Goal: Task Accomplishment & Management: Complete application form

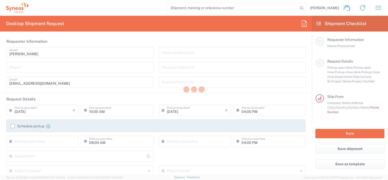
type input "Syneos Health d.o.o. [GEOGRAPHIC_DATA]-[GEOGRAPHIC_DATA]"
type input "[GEOGRAPHIC_DATA]"
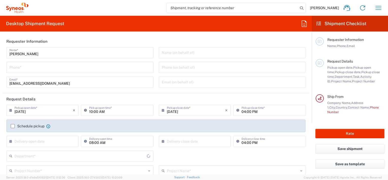
type input "8480"
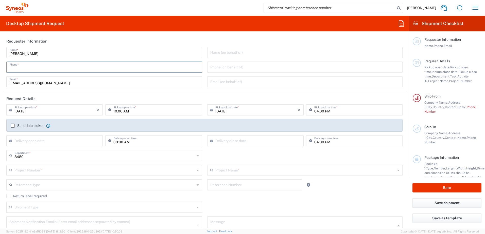
click at [45, 69] on input "tel" at bounding box center [104, 66] width 190 height 9
type input "0645261252"
click at [168, 114] on div "10:00 AM Pickup open time *" at bounding box center [153, 110] width 96 height 11
click at [122, 113] on input "10:00 AM" at bounding box center [155, 109] width 85 height 9
click at [154, 118] on div "10:00 AM Pickup open time *" at bounding box center [153, 112] width 99 height 15
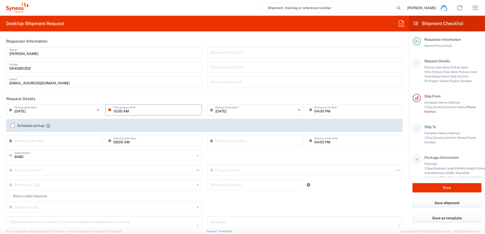
click at [116, 111] on input "10:00 AM" at bounding box center [155, 109] width 85 height 9
type input "11:00 AM"
click at [284, 118] on div "[DATE] × Pickup close date * Cancel Apply" at bounding box center [255, 112] width 99 height 15
click at [13, 126] on label "Schedule pickup" at bounding box center [28, 126] width 34 height 4
click at [13, 126] on input "Schedule pickup" at bounding box center [13, 126] width 0 height 0
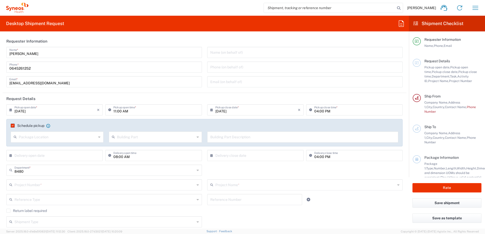
click at [48, 139] on input "text" at bounding box center [58, 136] width 78 height 9
click at [44, 150] on span "Front" at bounding box center [56, 148] width 91 height 8
type input "Front"
click at [139, 139] on input "text" at bounding box center [156, 136] width 78 height 9
click at [136, 156] on span "Building" at bounding box center [154, 157] width 91 height 8
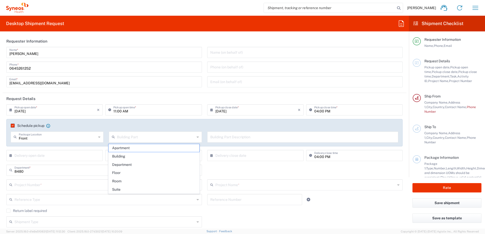
type input "Building"
click at [234, 139] on input "text" at bounding box center [302, 136] width 185 height 9
click at [253, 137] on input "text" at bounding box center [302, 136] width 185 height 9
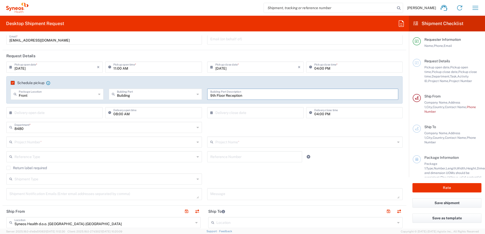
scroll to position [51, 0]
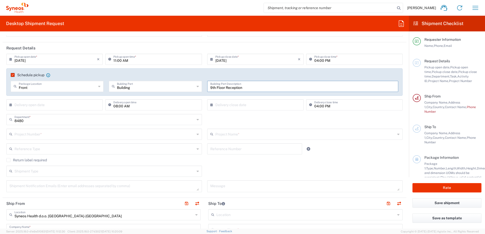
type input "9th Floor Reception"
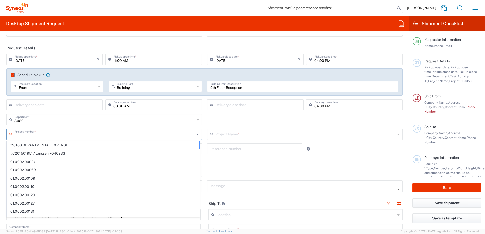
click at [50, 135] on input "text" at bounding box center [104, 134] width 180 height 9
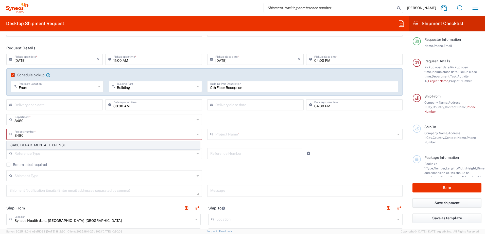
click at [56, 144] on span "8480 DEPARTMENTAL EXPENSE" at bounding box center [103, 146] width 193 height 8
type input "8480 DEPARTMENTAL EXPENSE"
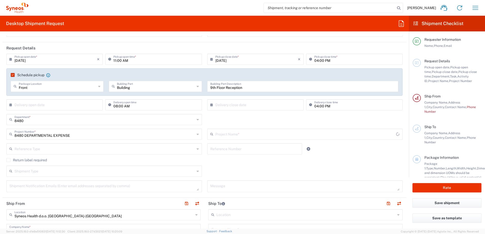
type input "8480 DEPARTMENTAL EXPENSE"
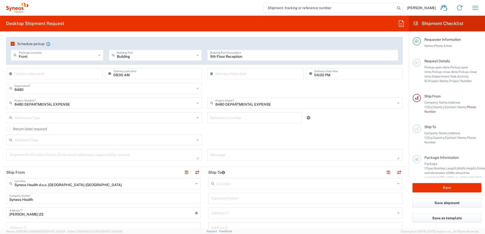
scroll to position [101, 0]
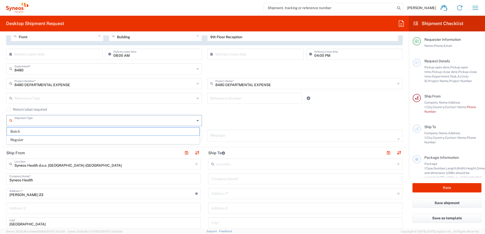
click at [39, 119] on input "text" at bounding box center [104, 120] width 180 height 9
click at [38, 138] on span "Regular" at bounding box center [103, 140] width 193 height 8
type input "Regular"
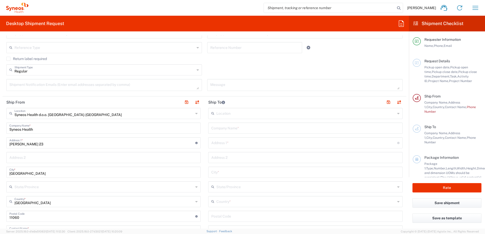
scroll to position [178, 0]
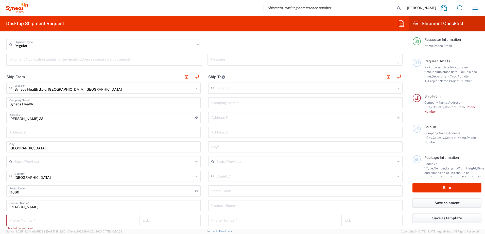
click at [56, 105] on input "Syneos Health" at bounding box center [103, 102] width 188 height 9
type input "Syneos Health"
type input "Syneos Health d.o.o. [GEOGRAPHIC_DATA]"
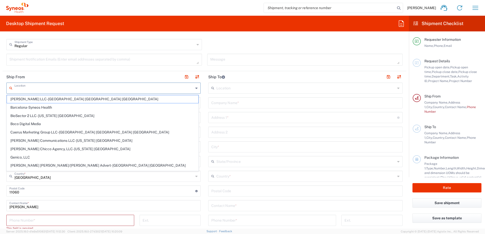
click at [58, 88] on input "text" at bounding box center [103, 87] width 179 height 9
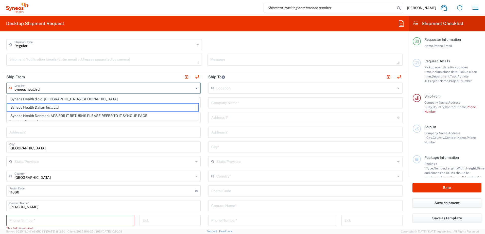
type input "Syneos Health Dalian Inc., Ltd"
type input "No.1 Huixian Garden"
type input "Qixianling, [GEOGRAPHIC_DATA]"
type input "Dalian"
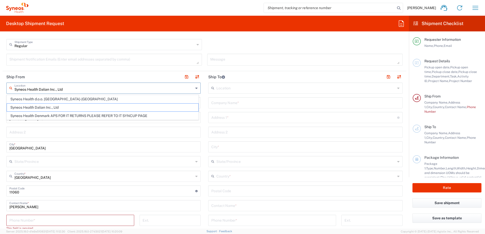
type input "[GEOGRAPHIC_DATA]"
type input "116025"
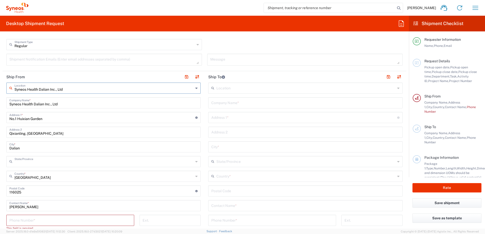
type input "[PERSON_NAME]"
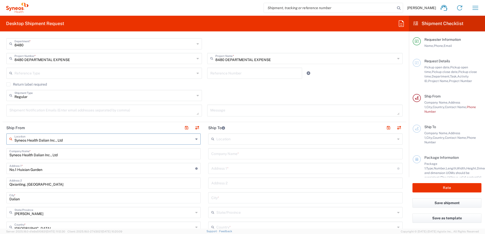
scroll to position [127, 0]
type input "Syneos Health Dalian Inc., Ltd"
click at [71, 154] on input "Syneos Health Dalian Inc., Ltd" at bounding box center [103, 153] width 188 height 9
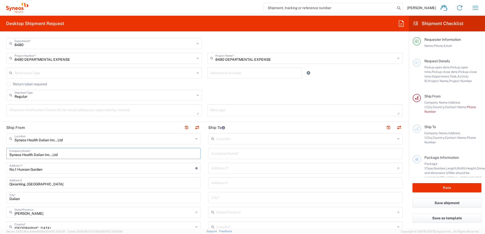
click at [71, 154] on input "Syneos Health Dalian Inc., Ltd" at bounding box center [103, 153] width 188 height 9
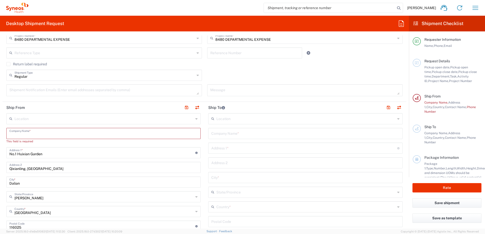
scroll to position [228, 0]
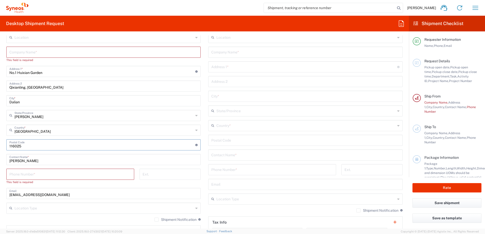
click at [24, 145] on input "undefined" at bounding box center [102, 144] width 186 height 9
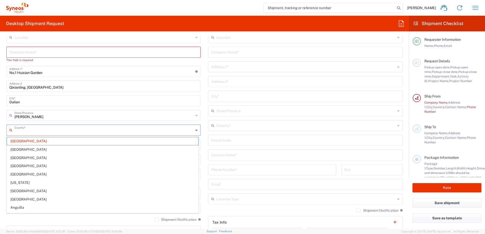
click at [29, 132] on input "text" at bounding box center [103, 130] width 179 height 9
drag, startPoint x: 29, startPoint y: 132, endPoint x: 30, endPoint y: 130, distance: 2.6
click at [29, 132] on input "text" at bounding box center [103, 130] width 179 height 9
click at [35, 118] on input "[PERSON_NAME]" at bounding box center [103, 115] width 179 height 9
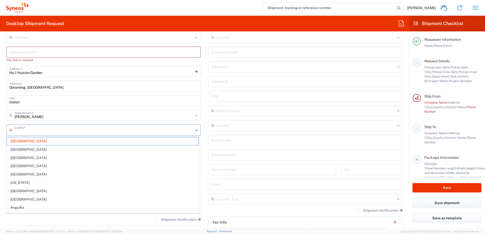
type input "[GEOGRAPHIC_DATA]"
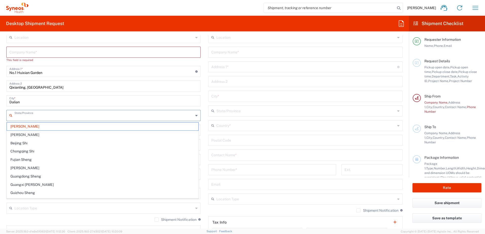
click at [32, 105] on input "Dalian" at bounding box center [103, 100] width 188 height 9
type input "[PERSON_NAME]"
click at [32, 105] on input "Dalian" at bounding box center [103, 100] width 188 height 9
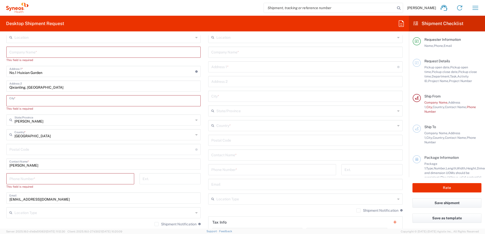
click at [43, 88] on input "Qixianling, [GEOGRAPHIC_DATA]" at bounding box center [103, 85] width 188 height 9
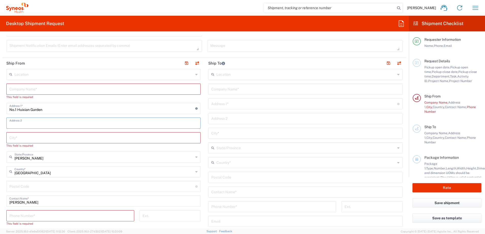
scroll to position [152, 0]
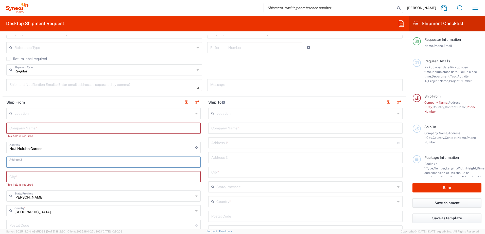
click at [30, 153] on div "No.1 Huixian Garden Address 1 * For cross streets use street names with '&' or …" at bounding box center [103, 147] width 194 height 11
click at [31, 147] on input "No.1 Huixian Garden" at bounding box center [102, 147] width 186 height 9
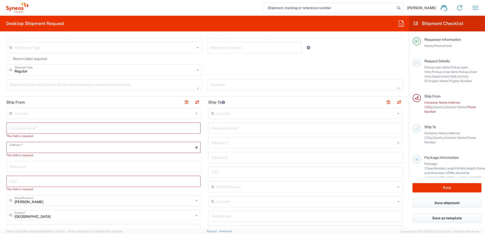
click at [31, 129] on input "text" at bounding box center [103, 128] width 188 height 9
click at [35, 179] on div "Location [PERSON_NAME] LLC-[GEOGRAPHIC_DATA] [GEOGRAPHIC_DATA] [GEOGRAPHIC_DATA…" at bounding box center [103, 231] width 194 height 246
click at [35, 179] on input "text" at bounding box center [103, 200] width 179 height 9
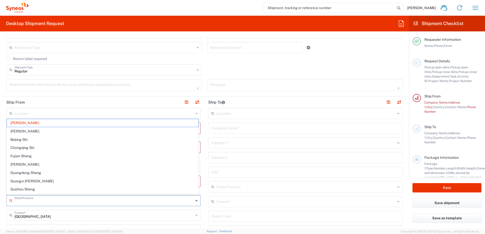
click at [35, 179] on input "text" at bounding box center [103, 200] width 179 height 9
click at [166, 179] on input "text" at bounding box center [103, 215] width 179 height 9
type input "[PERSON_NAME]"
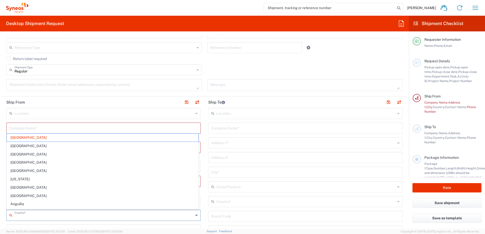
click at [166, 179] on input "text" at bounding box center [103, 215] width 179 height 9
drag, startPoint x: 11, startPoint y: 112, endPoint x: 23, endPoint y: 112, distance: 12.7
click at [11, 112] on icon at bounding box center [11, 114] width 5 height 8
type input "[GEOGRAPHIC_DATA]"
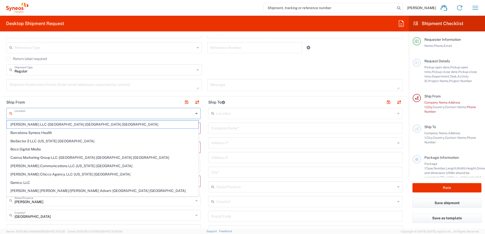
click at [25, 112] on input "text" at bounding box center [103, 113] width 179 height 9
click at [52, 100] on header "Ship From" at bounding box center [104, 102] width 202 height 11
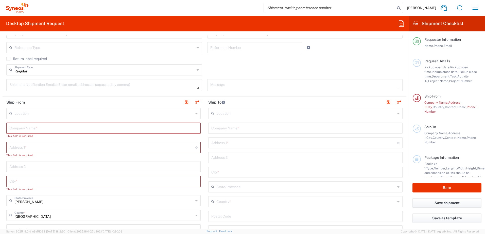
click at [33, 131] on input "text" at bounding box center [103, 128] width 188 height 9
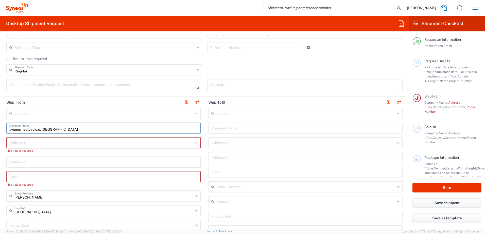
type input "syneos health d.o.o. [GEOGRAPHIC_DATA]"
click at [56, 108] on header "Ship From" at bounding box center [104, 102] width 202 height 11
click at [55, 112] on input "text" at bounding box center [103, 113] width 179 height 9
click at [68, 123] on span "Syneos Health d.o.o. [GEOGRAPHIC_DATA]-[GEOGRAPHIC_DATA]" at bounding box center [103, 125] width 192 height 8
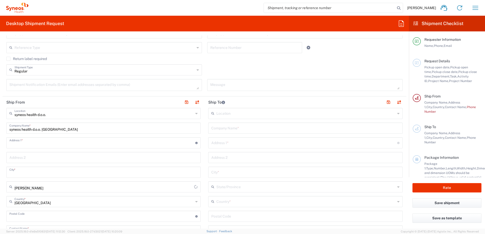
type input "Syneos Health d.o.o. [GEOGRAPHIC_DATA]-[GEOGRAPHIC_DATA]"
type input "Syneos Health d.o.o. [GEOGRAPHIC_DATA]"
type input "[PERSON_NAME] 23"
type input "[GEOGRAPHIC_DATA]"
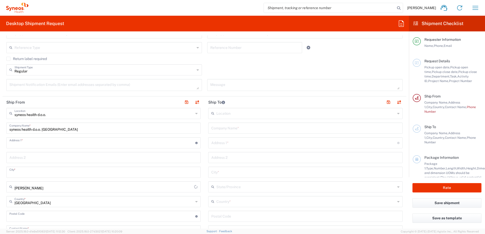
type input "11060"
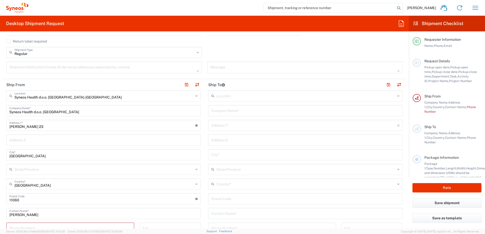
scroll to position [178, 0]
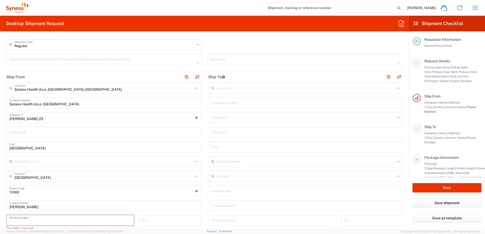
click at [51, 179] on input "tel" at bounding box center [70, 220] width 122 height 9
click at [120, 179] on input "tel" at bounding box center [70, 220] width 122 height 9
type input "0645261252"
click at [170, 125] on div "Syneos Health d.o.o. [GEOGRAPHIC_DATA]-[GEOGRAPHIC_DATA] Location Syneos Health…" at bounding box center [103, 197] width 194 height 228
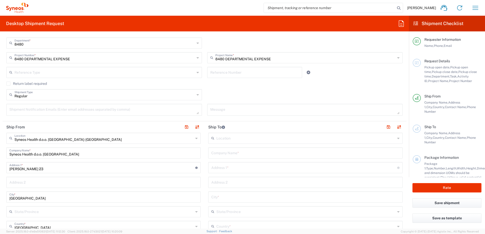
scroll to position [127, 0]
click at [230, 158] on div "Company Name *" at bounding box center [305, 153] width 194 height 11
click at [232, 154] on input "text" at bounding box center [305, 153] width 188 height 9
paste input "Europe House,[STREET_ADDRESS][PERSON_NAME]"
type input "Europe House,[STREET_ADDRESS][PERSON_NAME]"
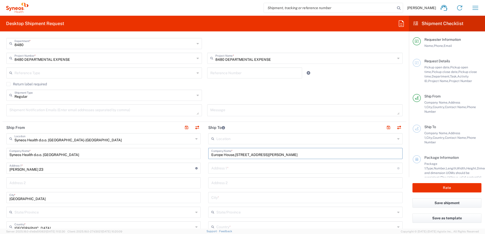
click at [247, 170] on input "text" at bounding box center [304, 168] width 186 height 9
click at [230, 170] on input "text" at bounding box center [304, 168] width 186 height 9
paste input "Bristol [PERSON_NAME] Squibb"
type input "Bristol [PERSON_NAME] Squibb"
click at [238, 178] on div "Address 2" at bounding box center [305, 183] width 194 height 11
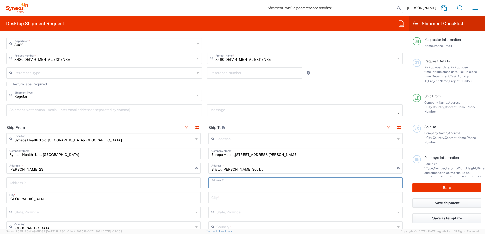
click at [237, 179] on input "text" at bounding box center [305, 182] width 188 height 9
paste input "[GEOGRAPHIC_DATA], District 1"
drag, startPoint x: 237, startPoint y: 182, endPoint x: 230, endPoint y: 184, distance: 7.9
click at [237, 179] on input "[GEOGRAPHIC_DATA], District 1" at bounding box center [305, 182] width 188 height 9
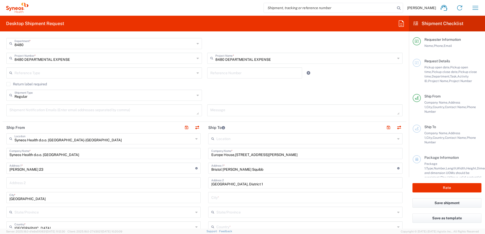
click at [260, 179] on input "[GEOGRAPHIC_DATA], District 1" at bounding box center [305, 182] width 188 height 9
paste input "010665, [GEOGRAPHIC_DATA]"
type input "[GEOGRAPHIC_DATA], District 1, 010665, [GEOGRAPHIC_DATA]"
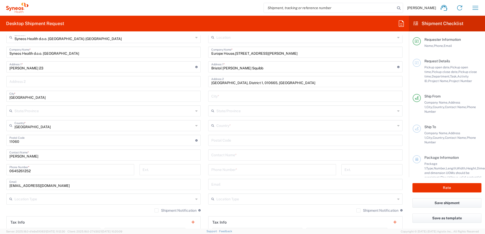
scroll to position [178, 0]
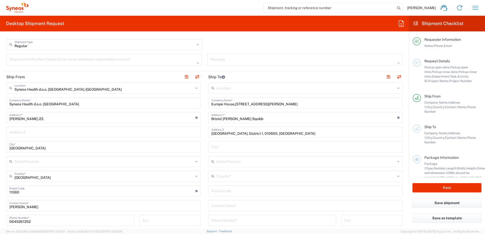
click at [250, 88] on input "text" at bounding box center [305, 87] width 179 height 9
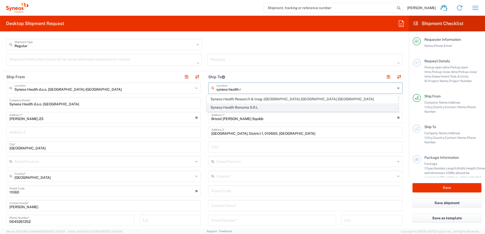
click at [273, 109] on span "Syneos Health Romania S.R.L" at bounding box center [303, 108] width 192 height 8
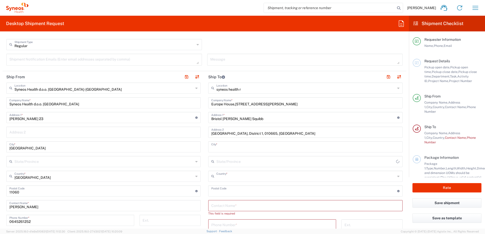
type input "Syneos Health Romania S.R.L"
type input "Str. [PERSON_NAME] Nr. 8"
type input "[GEOGRAPHIC_DATA]"
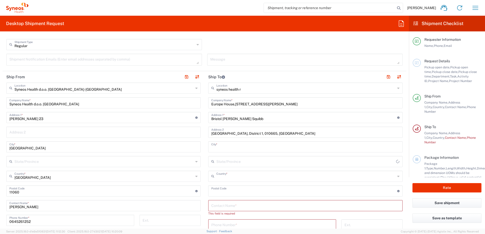
type input "[GEOGRAPHIC_DATA]"
type input "020945"
type input "Sender/Shipper"
type input "Delivery Duty Paid"
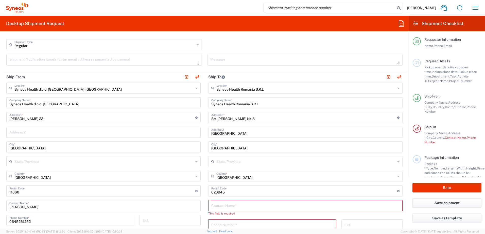
click at [255, 119] on input "Str. [PERSON_NAME] Nr. 8" at bounding box center [304, 117] width 186 height 9
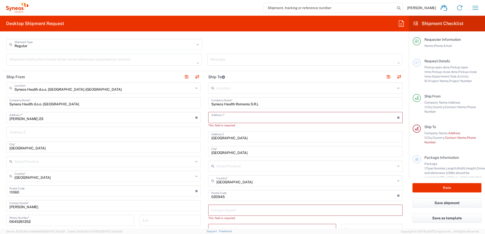
click at [282, 135] on input "[GEOGRAPHIC_DATA]" at bounding box center [305, 136] width 188 height 9
click at [247, 138] on input "text" at bounding box center [305, 136] width 188 height 9
paste input "Bristol [PERSON_NAME] Squibb Europe House,[STREET_ADDRESS][PERSON_NAME] [GEOGRA…"
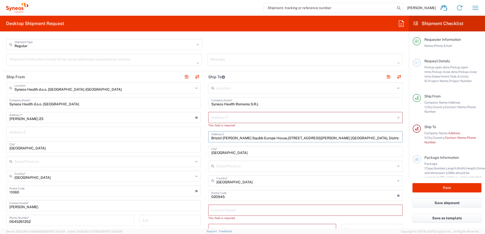
click at [327, 139] on input "Bristol [PERSON_NAME] Squibb Europe House,[STREET_ADDRESS][PERSON_NAME] [GEOGRA…" at bounding box center [305, 136] width 188 height 9
type input "Bristol [PERSON_NAME] Squibb Europe House,[STREET_ADDRESS][PERSON_NAME] [GEOGRA…"
click at [293, 149] on input "[GEOGRAPHIC_DATA]" at bounding box center [305, 151] width 188 height 9
drag, startPoint x: 355, startPoint y: 139, endPoint x: 333, endPoint y: 139, distance: 21.6
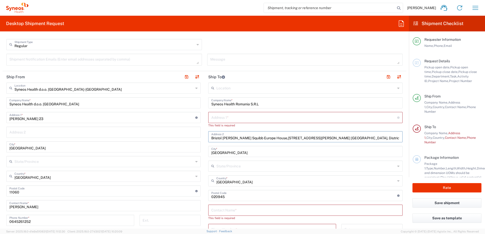
click at [333, 139] on input "Bristol [PERSON_NAME] Squibb Europe House,[STREET_ADDRESS][PERSON_NAME] [GEOGRA…" at bounding box center [305, 136] width 188 height 9
click at [245, 151] on input "[GEOGRAPHIC_DATA]" at bounding box center [305, 151] width 188 height 9
paste input "District 1"
type input "[GEOGRAPHIC_DATA], District 1"
drag, startPoint x: 358, startPoint y: 138, endPoint x: 315, endPoint y: 138, distance: 43.6
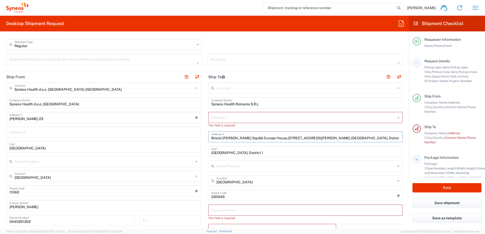
click at [315, 138] on input "Bristol [PERSON_NAME] Squibb Europe House,[STREET_ADDRESS][PERSON_NAME] [GEOGRA…" at bounding box center [305, 136] width 188 height 9
type input "Bristol [PERSON_NAME] Squibb Europe House,[STREET_ADDRESS][PERSON_NAME]"
click at [241, 143] on div "Location [PERSON_NAME] LLC-[GEOGRAPHIC_DATA] [GEOGRAPHIC_DATA] [GEOGRAPHIC_DATA…" at bounding box center [305, 211] width 194 height 256
click at [252, 116] on input "text" at bounding box center [304, 117] width 186 height 9
click at [206, 130] on main "Location [PERSON_NAME] LLC-[GEOGRAPHIC_DATA] [GEOGRAPHIC_DATA] [GEOGRAPHIC_DATA…" at bounding box center [305, 211] width 202 height 256
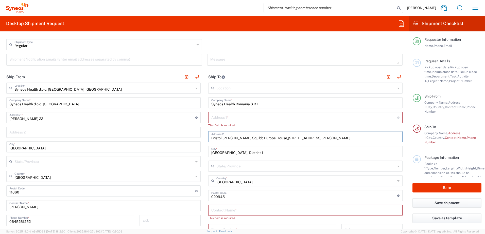
drag, startPoint x: 269, startPoint y: 138, endPoint x: 209, endPoint y: 134, distance: 59.8
click at [209, 134] on div "Bristol [PERSON_NAME] Squibb Europe House,[STREET_ADDRESS][PERSON_NAME] Address…" at bounding box center [305, 136] width 194 height 11
click at [243, 137] on input "Bristol [PERSON_NAME] Squibb Europe House,[STREET_ADDRESS][PERSON_NAME]" at bounding box center [305, 136] width 188 height 9
click at [244, 121] on input "text" at bounding box center [304, 117] width 186 height 9
paste input "Bristol [PERSON_NAME] Squibb"
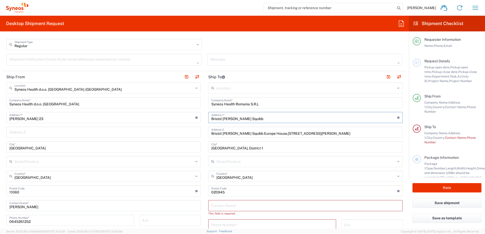
type input "Bristol [PERSON_NAME] Squibb"
click at [254, 144] on input "[GEOGRAPHIC_DATA], District 1" at bounding box center [305, 146] width 188 height 9
click at [256, 153] on div "Location [PERSON_NAME] LLC-[GEOGRAPHIC_DATA] [GEOGRAPHIC_DATA] [GEOGRAPHIC_DATA…" at bounding box center [305, 209] width 194 height 252
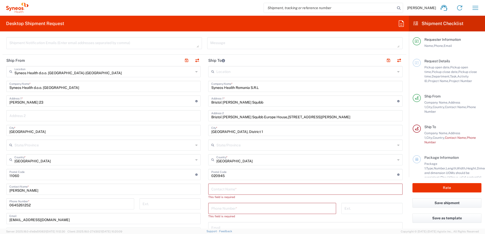
scroll to position [203, 0]
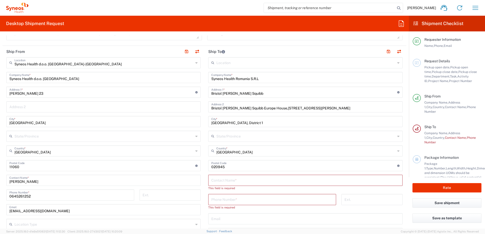
drag, startPoint x: 219, startPoint y: 166, endPoint x: 228, endPoint y: 168, distance: 9.5
click at [219, 166] on input "undefined" at bounding box center [304, 165] width 186 height 9
paste input "010665"
type input "010665"
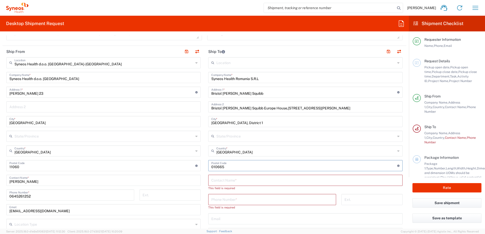
drag, startPoint x: 205, startPoint y: 162, endPoint x: 212, endPoint y: 166, distance: 7.7
click at [205, 161] on main "Location [PERSON_NAME] LLC-[GEOGRAPHIC_DATA] [GEOGRAPHIC_DATA] [GEOGRAPHIC_DATA…" at bounding box center [305, 183] width 202 height 252
drag, startPoint x: 262, startPoint y: 110, endPoint x: 253, endPoint y: 111, distance: 8.7
click at [262, 110] on input "Bristol [PERSON_NAME] Squibb Europe House,[STREET_ADDRESS][PERSON_NAME]" at bounding box center [305, 106] width 188 height 9
drag, startPoint x: 244, startPoint y: 108, endPoint x: 200, endPoint y: 108, distance: 43.9
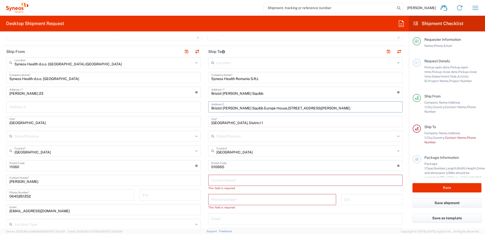
click at [200, 108] on div "Ship From Syneos Health d.o.o. [GEOGRAPHIC_DATA]-[GEOGRAPHIC_DATA] Location Syn…" at bounding box center [205, 178] width 404 height 265
click at [313, 108] on input "Bristol [PERSON_NAME] Squibb Europe House,[STREET_ADDRESS][PERSON_NAME]" at bounding box center [305, 106] width 188 height 9
drag, startPoint x: 316, startPoint y: 108, endPoint x: 245, endPoint y: 108, distance: 70.8
click at [245, 108] on input "Bristol [PERSON_NAME] Squibb Europe House,[STREET_ADDRESS][PERSON_NAME]" at bounding box center [305, 106] width 188 height 9
drag, startPoint x: 246, startPoint y: 93, endPoint x: 206, endPoint y: 98, distance: 40.1
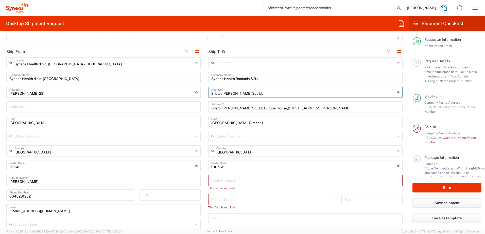
click at [198, 94] on div "Ship From Syneos Health d.o.o. [GEOGRAPHIC_DATA]-[GEOGRAPHIC_DATA] Location Syn…" at bounding box center [205, 178] width 404 height 265
paste input "Europe House,[STREET_ADDRESS][PERSON_NAME]"
type input "Europe House,[STREET_ADDRESS][PERSON_NAME]"
drag, startPoint x: 317, startPoint y: 109, endPoint x: 245, endPoint y: 107, distance: 71.8
click at [245, 107] on input "Bristol [PERSON_NAME] Squibb Europe House,[STREET_ADDRESS][PERSON_NAME]" at bounding box center [305, 106] width 188 height 9
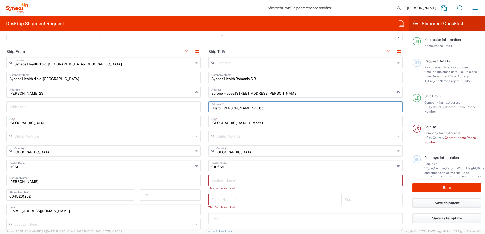
click at [262, 114] on div "Location [PERSON_NAME] LLC-[GEOGRAPHIC_DATA] [GEOGRAPHIC_DATA] [GEOGRAPHIC_DATA…" at bounding box center [305, 183] width 194 height 252
drag, startPoint x: 246, startPoint y: 123, endPoint x: 208, endPoint y: 124, distance: 37.8
click at [208, 124] on div "[GEOGRAPHIC_DATA], District 1 City *" at bounding box center [305, 121] width 194 height 11
drag, startPoint x: 301, startPoint y: 94, endPoint x: 272, endPoint y: 102, distance: 30.6
click at [301, 94] on input "Europe House,[STREET_ADDRESS][PERSON_NAME]" at bounding box center [304, 92] width 186 height 9
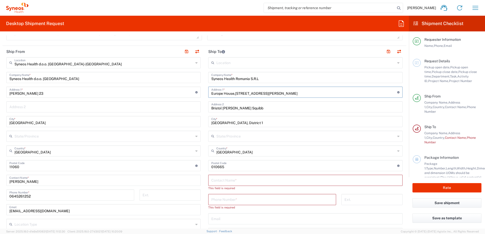
click at [211, 107] on input "Bristol [PERSON_NAME] Squibb" at bounding box center [305, 106] width 188 height 9
paste input "[GEOGRAPHIC_DATA], District 1"
type input "[GEOGRAPHIC_DATA], District 1, Bristol [PERSON_NAME] Squibb"
click at [282, 114] on div "Location [PERSON_NAME] LLC-[GEOGRAPHIC_DATA] [GEOGRAPHIC_DATA] [GEOGRAPHIC_DATA…" at bounding box center [305, 183] width 194 height 252
drag, startPoint x: 245, startPoint y: 123, endPoint x: 229, endPoint y: 123, distance: 16.0
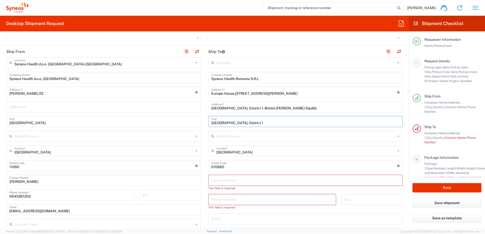
click at [229, 123] on input "[GEOGRAPHIC_DATA], District 1" at bounding box center [305, 121] width 188 height 9
type input "[GEOGRAPHIC_DATA]"
click at [240, 114] on div "Location [PERSON_NAME] LLC-[GEOGRAPHIC_DATA] [GEOGRAPHIC_DATA] [GEOGRAPHIC_DATA…" at bounding box center [305, 183] width 194 height 252
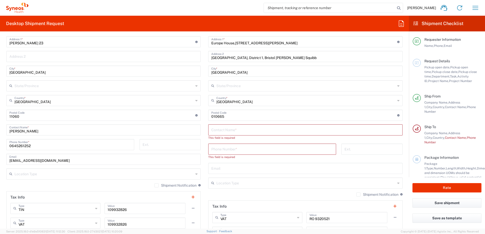
scroll to position [254, 0]
click at [229, 132] on input "text" at bounding box center [305, 129] width 188 height 9
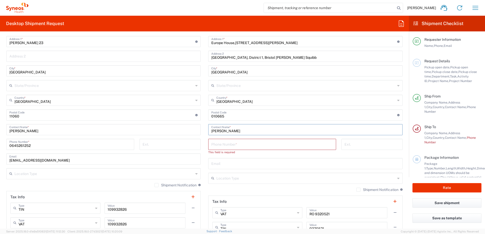
type input "[PERSON_NAME]"
click at [204, 127] on main "Location [PERSON_NAME] LLC-[GEOGRAPHIC_DATA] [GEOGRAPHIC_DATA] [GEOGRAPHIC_DATA…" at bounding box center [305, 130] width 202 height 247
click at [231, 144] on input "tel" at bounding box center [272, 144] width 122 height 9
paste input "[PHONE_NUMBER]"
type input "[PHONE_NUMBER]"
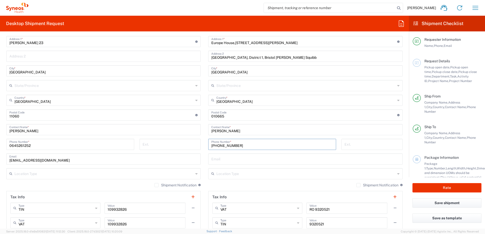
click at [206, 155] on main "Location [PERSON_NAME] LLC-[GEOGRAPHIC_DATA] [GEOGRAPHIC_DATA] [GEOGRAPHIC_DATA…" at bounding box center [305, 128] width 202 height 243
click at [225, 159] on input "text" at bounding box center [305, 158] width 188 height 9
paste input "[EMAIL_ADDRESS][DOMAIN_NAME]"
type input "[EMAIL_ADDRESS][DOMAIN_NAME]"
click at [204, 153] on main "Location [PERSON_NAME] LLC-[GEOGRAPHIC_DATA] [GEOGRAPHIC_DATA] [GEOGRAPHIC_DATA…" at bounding box center [305, 128] width 202 height 243
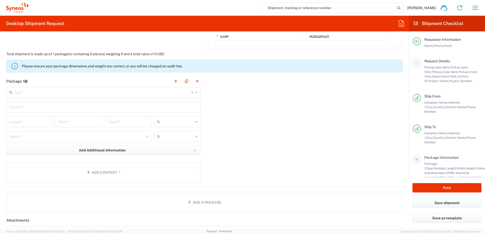
scroll to position [457, 0]
click at [68, 91] on input "text" at bounding box center [102, 92] width 177 height 9
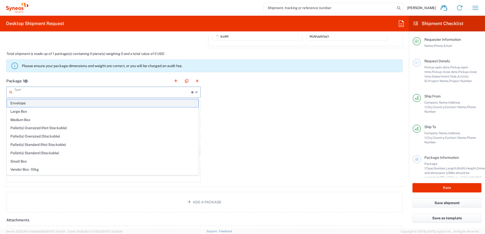
click at [29, 105] on span "Envelope" at bounding box center [103, 103] width 192 height 8
type input "Envelope"
type input "1"
type input "9.5"
type input "12.5"
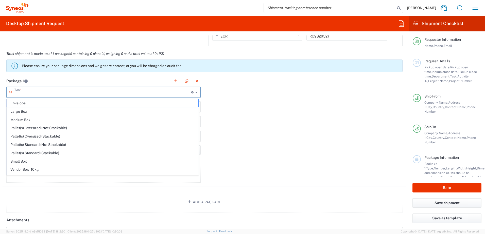
type input "0.25"
type input "in"
type input "0.45"
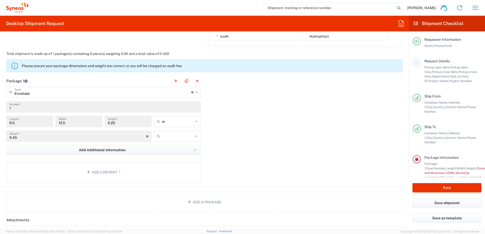
click at [175, 122] on input "in" at bounding box center [177, 122] width 31 height 8
click at [167, 142] on span "cm" at bounding box center [175, 141] width 45 height 8
type input "24.13"
type input "31.75"
type input "0.64"
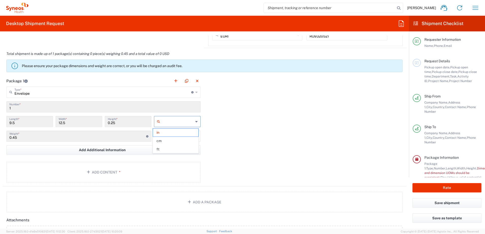
type input "cm"
click at [170, 137] on input "text" at bounding box center [177, 136] width 31 height 8
drag, startPoint x: 172, startPoint y: 148, endPoint x: 147, endPoint y: 156, distance: 26.2
click at [172, 148] on span "kgs" at bounding box center [175, 148] width 45 height 8
type input "kgs"
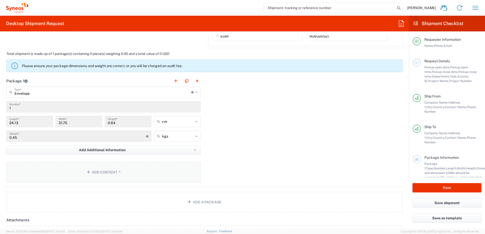
click at [119, 170] on button "Add Content *" at bounding box center [103, 172] width 194 height 21
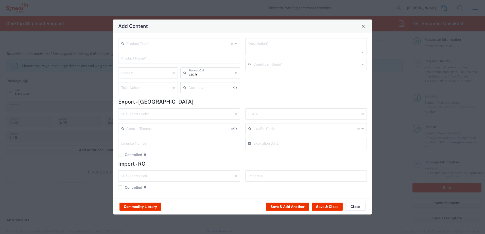
type input "US Dollar"
click at [219, 91] on input "text" at bounding box center [210, 87] width 44 height 9
click at [230, 89] on input "Algerian Dinar" at bounding box center [210, 87] width 44 height 9
type input "A"
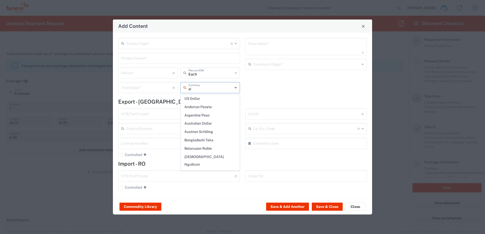
type input "s"
click at [207, 150] on span "Serbian Dinar" at bounding box center [210, 149] width 59 height 8
type input "Serbian Dinar"
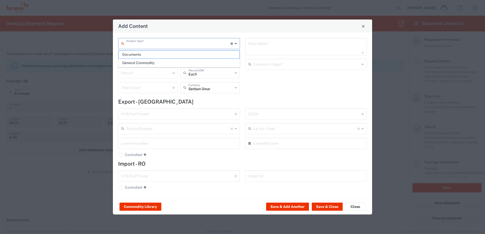
click at [153, 45] on input "text" at bounding box center [178, 43] width 104 height 9
click at [145, 53] on span "Documents" at bounding box center [179, 55] width 121 height 8
type input "Documents"
type input "1"
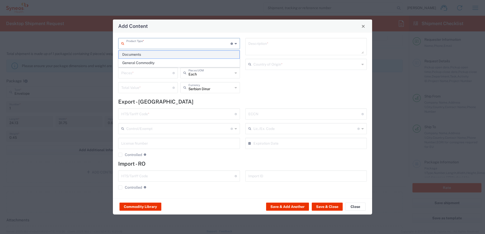
type input "1"
type textarea "Documents"
type input "[GEOGRAPHIC_DATA]"
type input "0000.00.0000"
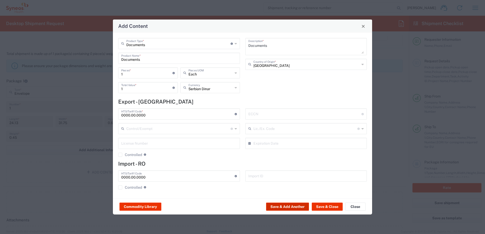
click at [291, 179] on button "Save & Add Another" at bounding box center [287, 207] width 43 height 8
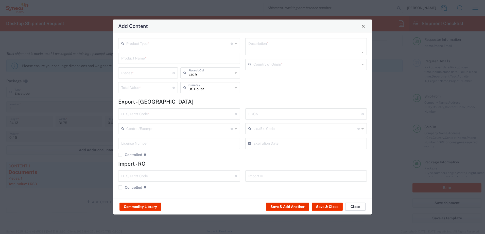
click at [358, 179] on button "Close" at bounding box center [355, 207] width 20 height 8
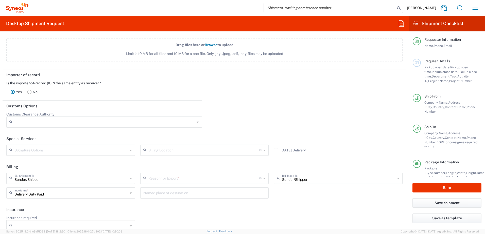
scroll to position [683, 0]
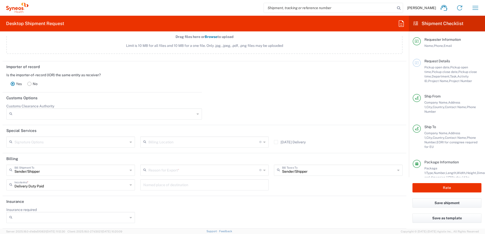
click at [172, 170] on input "text" at bounding box center [203, 170] width 111 height 9
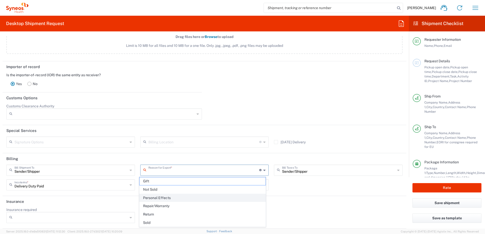
click at [171, 179] on span "Personal Effects" at bounding box center [203, 198] width 126 height 8
type input "Personal Effects"
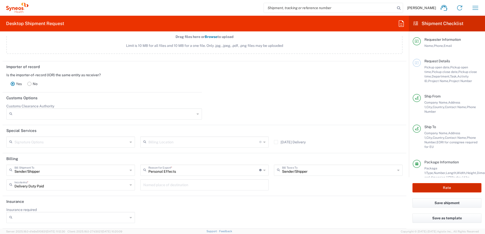
click at [387, 179] on button "Rate" at bounding box center [447, 187] width 69 height 9
type input "8480 DEPARTMENTAL EXPENSE"
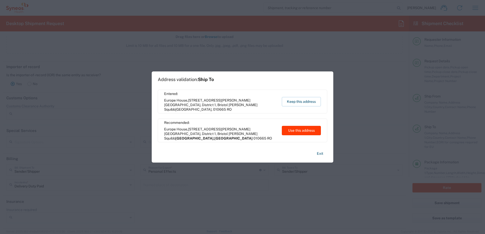
click at [300, 132] on button "Use this address" at bounding box center [301, 130] width 39 height 9
type input "[GEOGRAPHIC_DATA]"
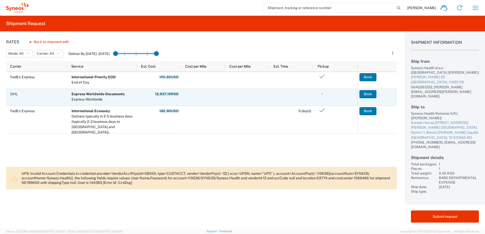
drag, startPoint x: 375, startPoint y: 95, endPoint x: 377, endPoint y: 98, distance: 4.0
click at [374, 95] on button "Book" at bounding box center [367, 94] width 17 height 8
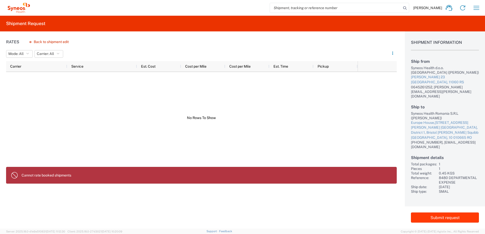
click at [387, 179] on button "Submit request" at bounding box center [445, 218] width 68 height 10
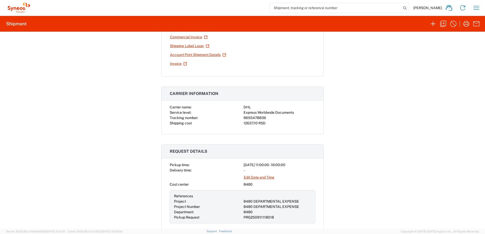
scroll to position [228, 0]
